Goal: Information Seeking & Learning: Learn about a topic

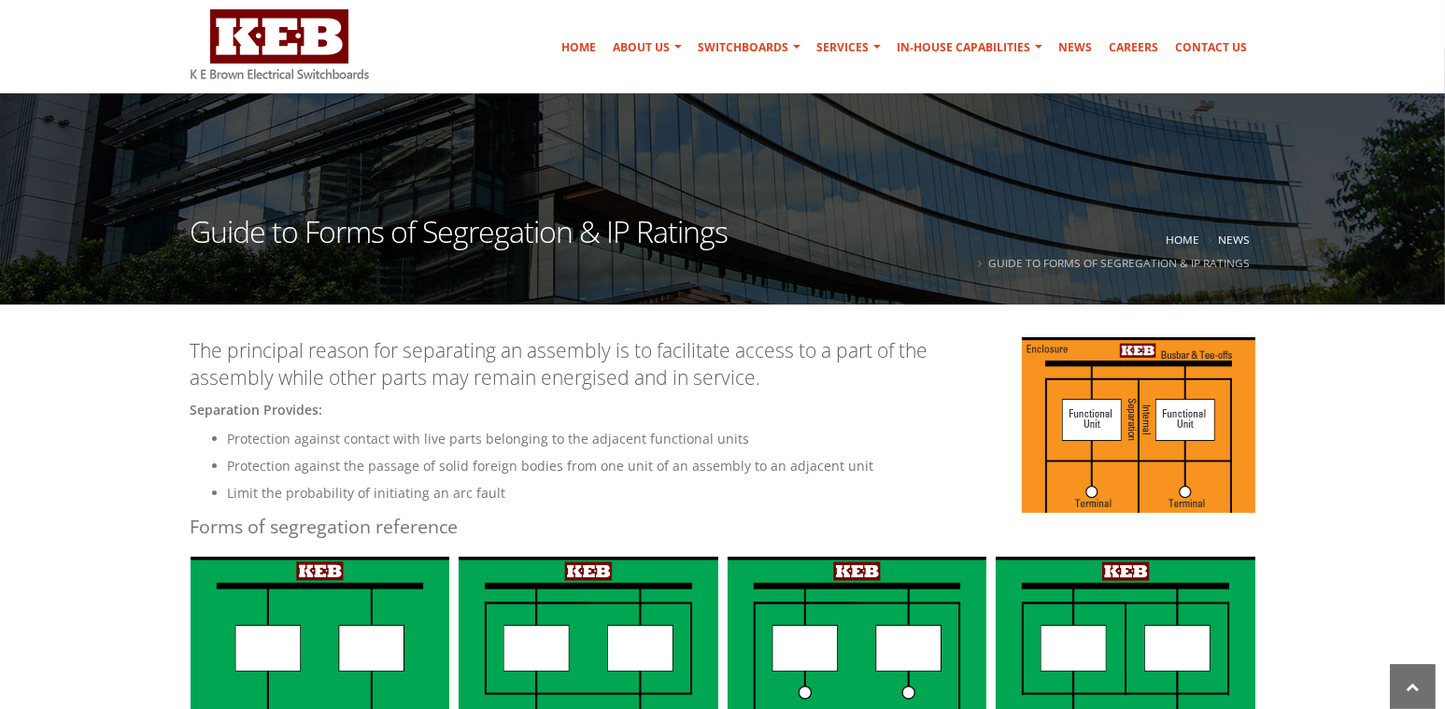
scroll to position [187, 0]
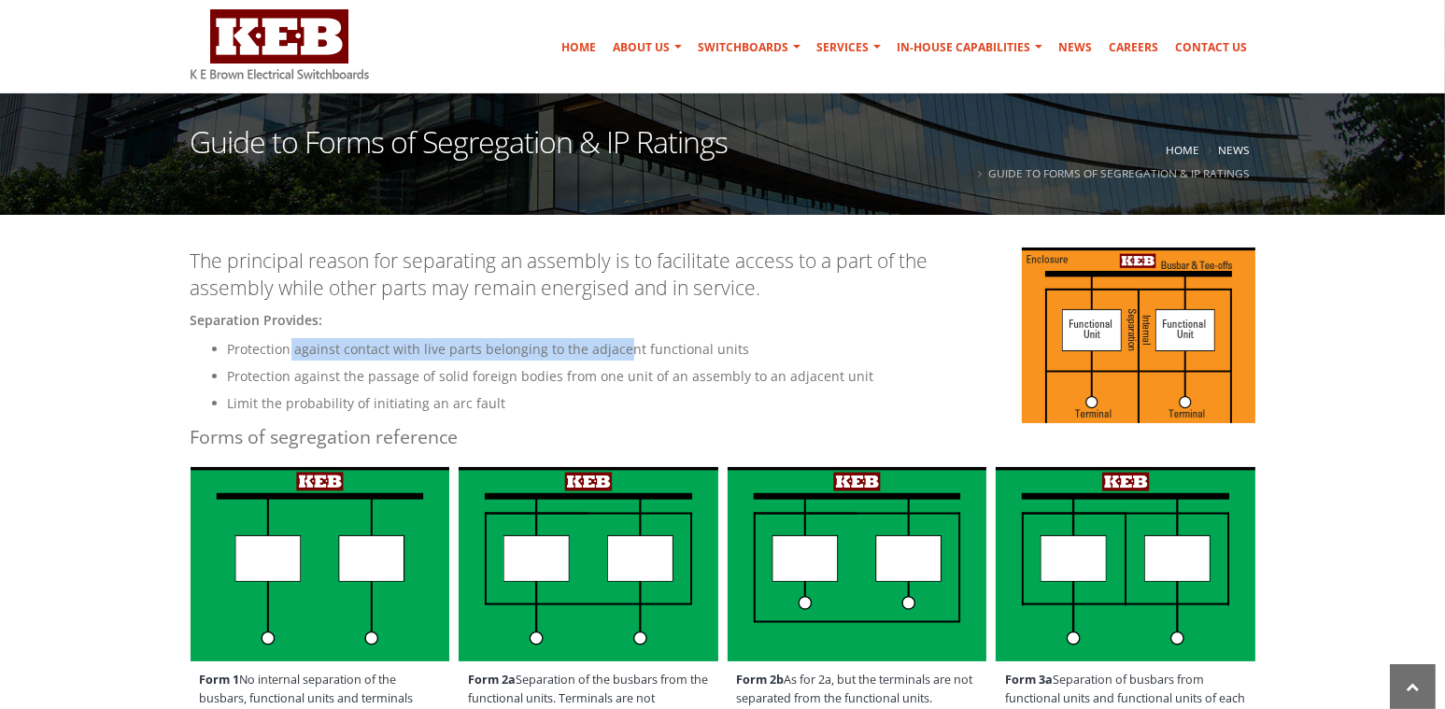
drag, startPoint x: 288, startPoint y: 356, endPoint x: 619, endPoint y: 346, distance: 331.6
click at [619, 346] on li "Protection against contact with live parts belonging to the adjacent functional…" at bounding box center [741, 349] width 1027 height 22
drag, startPoint x: 353, startPoint y: 395, endPoint x: 467, endPoint y: 392, distance: 114.0
click at [464, 392] on li "Limit the probability of initiating an arc fault" at bounding box center [741, 403] width 1027 height 22
click at [474, 393] on li "Limit the probability of initiating an arc fault" at bounding box center [741, 403] width 1027 height 22
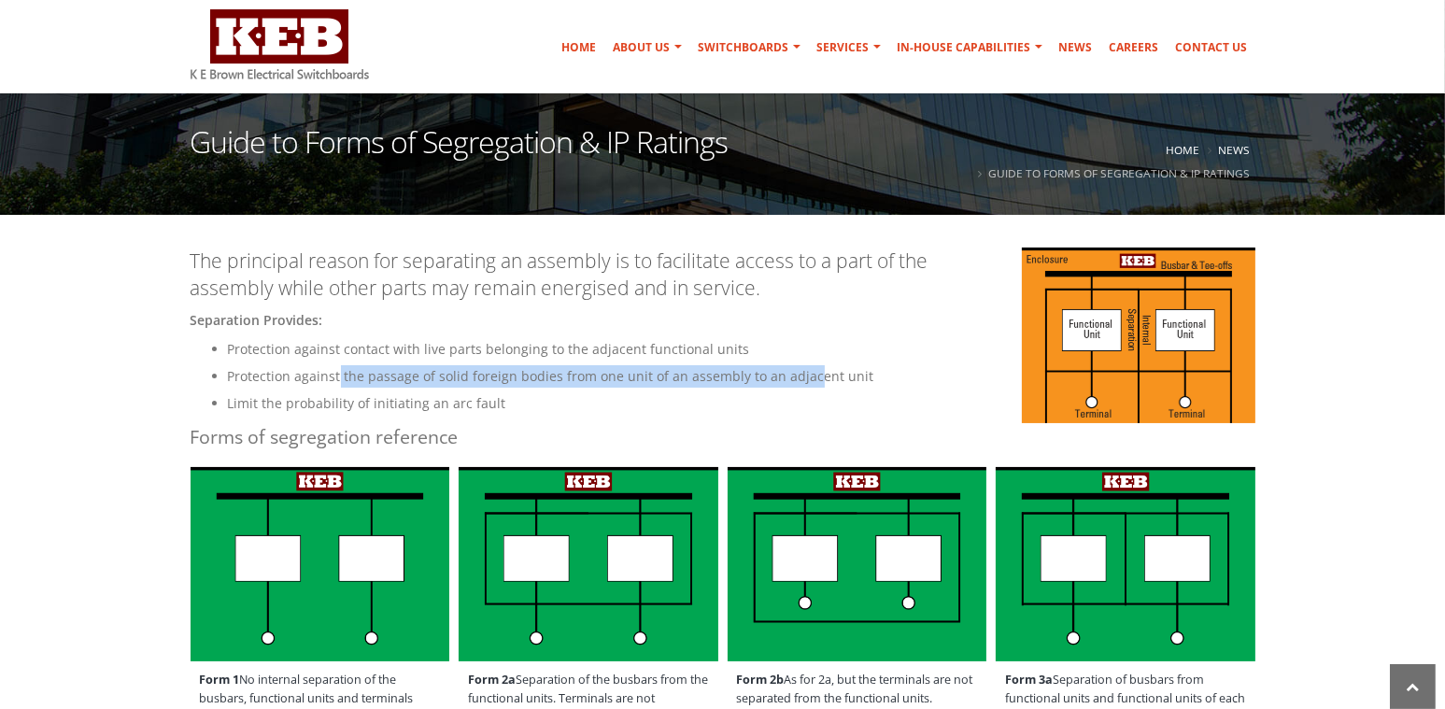
drag, startPoint x: 339, startPoint y: 374, endPoint x: 802, endPoint y: 373, distance: 463.2
click at [802, 373] on li "Protection against the passage of solid foreign bodies from one unit of an asse…" at bounding box center [741, 376] width 1027 height 22
click at [787, 386] on li "Protection against the passage of solid foreign bodies from one unit of an asse…" at bounding box center [741, 376] width 1027 height 22
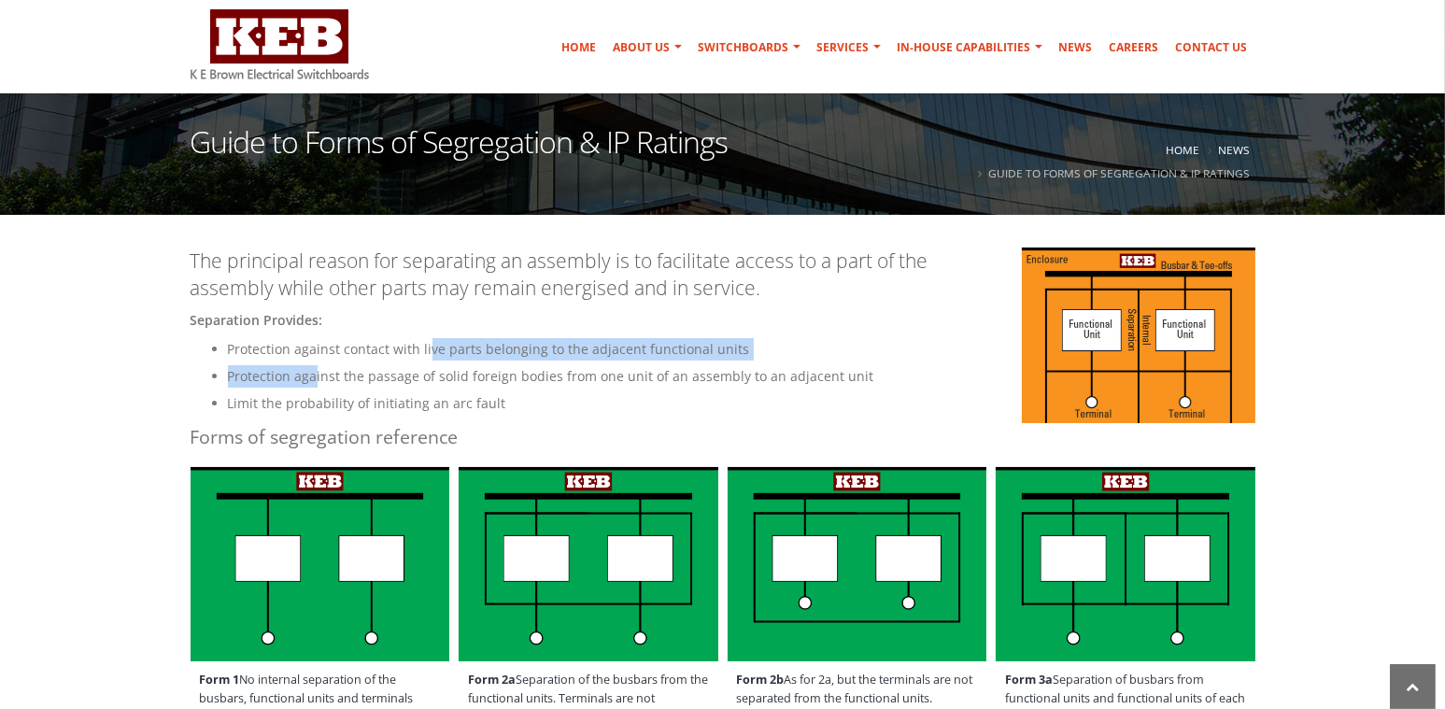
drag, startPoint x: 320, startPoint y: 360, endPoint x: 424, endPoint y: 391, distance: 108.1
click at [435, 356] on ul "Protection against contact with live parts belonging to the adjacent functional…" at bounding box center [722, 376] width 1065 height 77
click at [409, 406] on li "Limit the probability of initiating an arc fault" at bounding box center [741, 403] width 1027 height 22
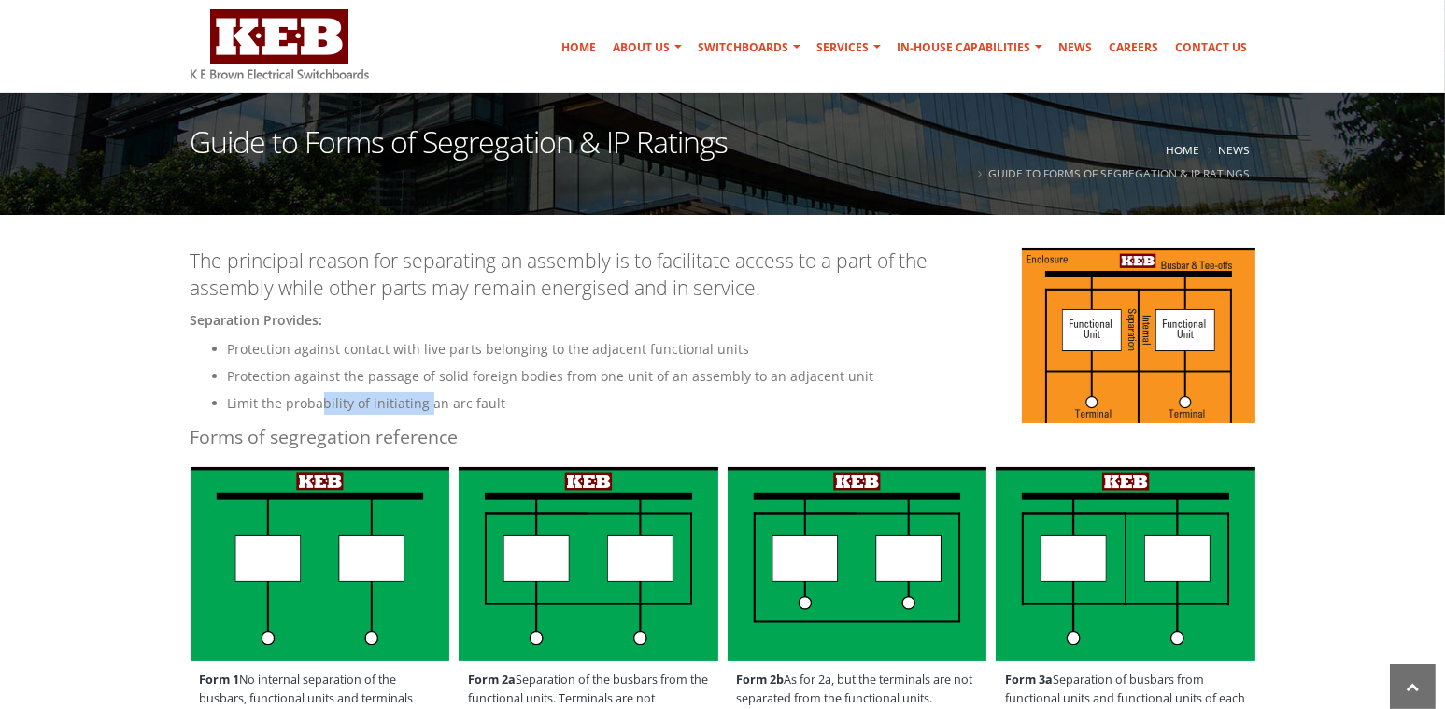
click at [430, 406] on li "Limit the probability of initiating an arc fault" at bounding box center [741, 403] width 1027 height 22
click at [431, 405] on li "Limit the probability of initiating an arc fault" at bounding box center [741, 403] width 1027 height 22
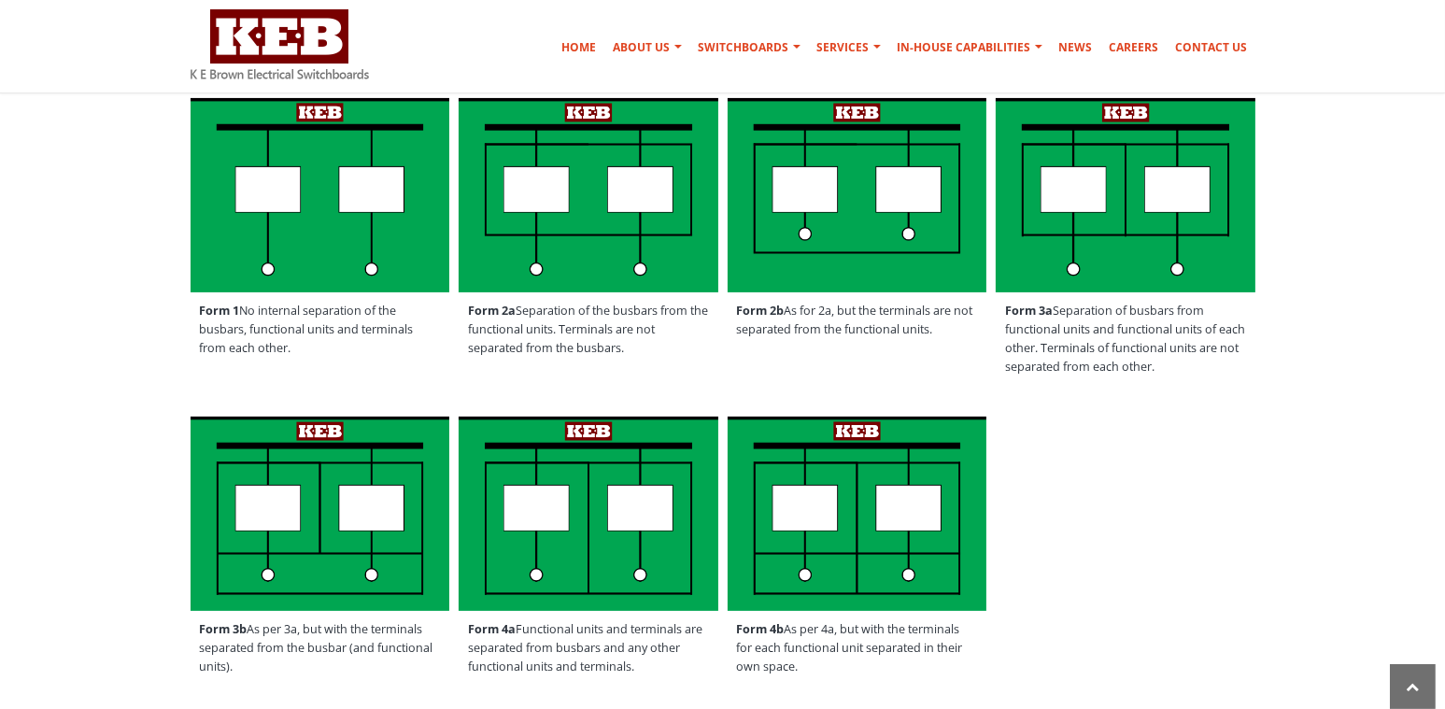
scroll to position [560, 0]
